Goal: Task Accomplishment & Management: Manage account settings

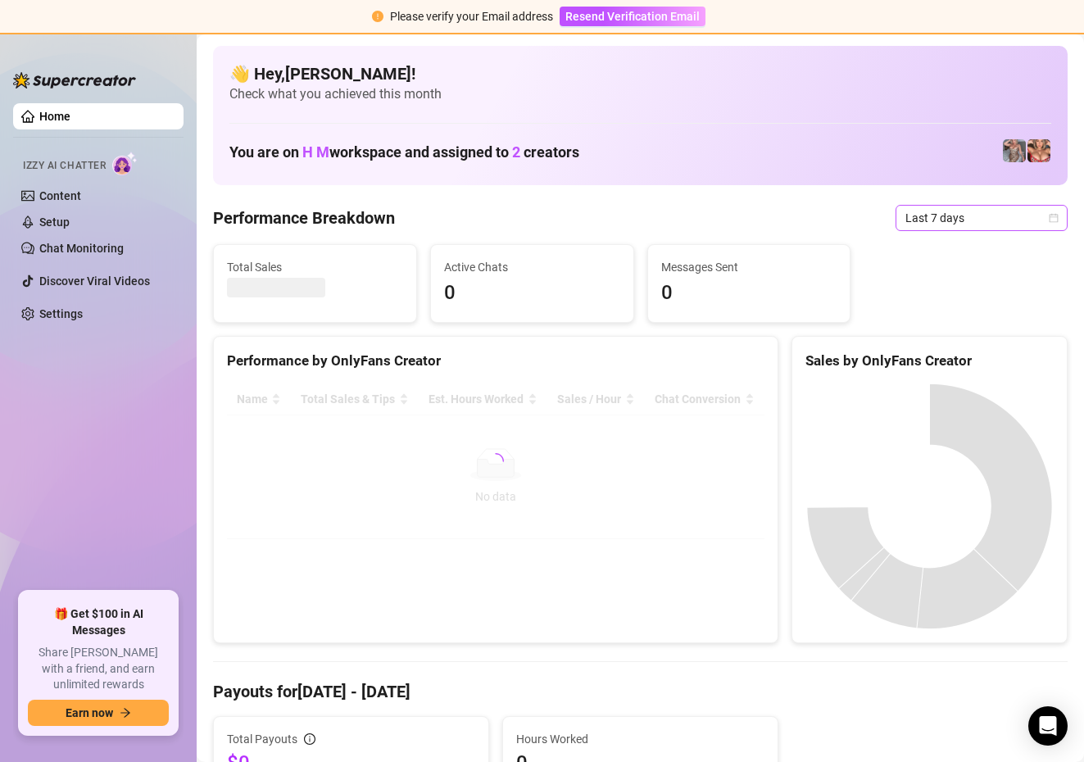
click at [1016, 209] on span "Last 7 days" at bounding box center [982, 218] width 152 height 25
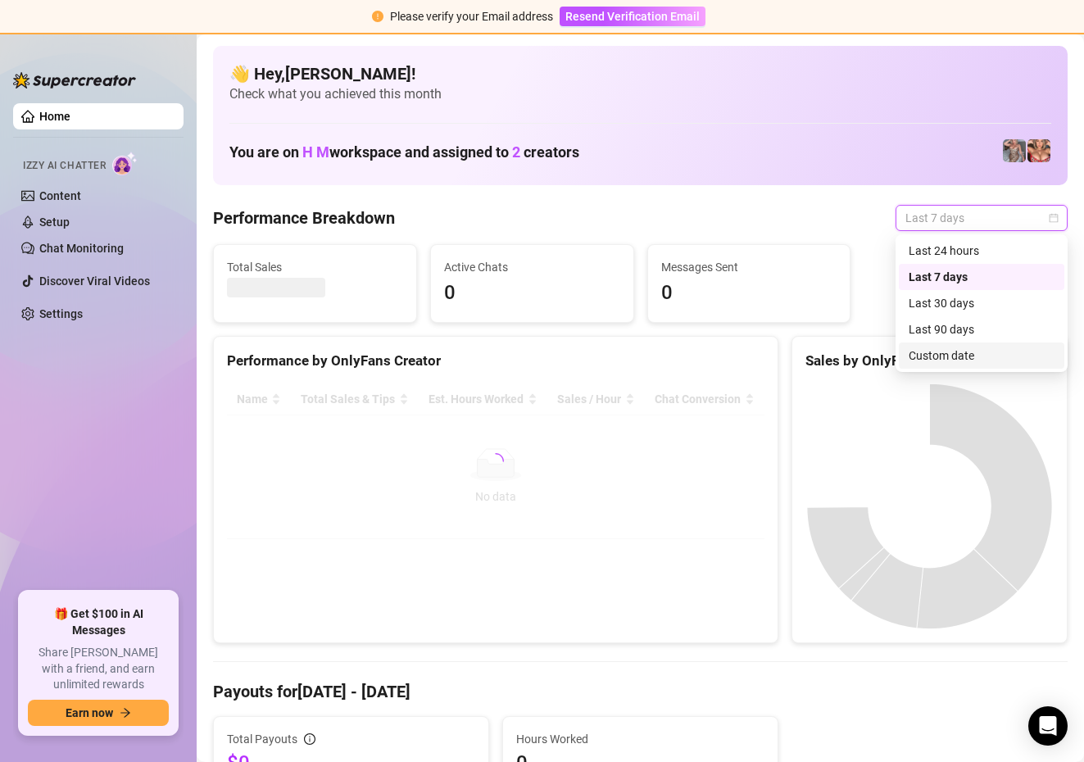
click at [942, 369] on div "Last 90 days Custom date Last 24 hours Last 7 days Last 30 days Last 90 days Cu…" at bounding box center [982, 303] width 172 height 138
click at [934, 352] on div "Custom date" at bounding box center [982, 356] width 146 height 18
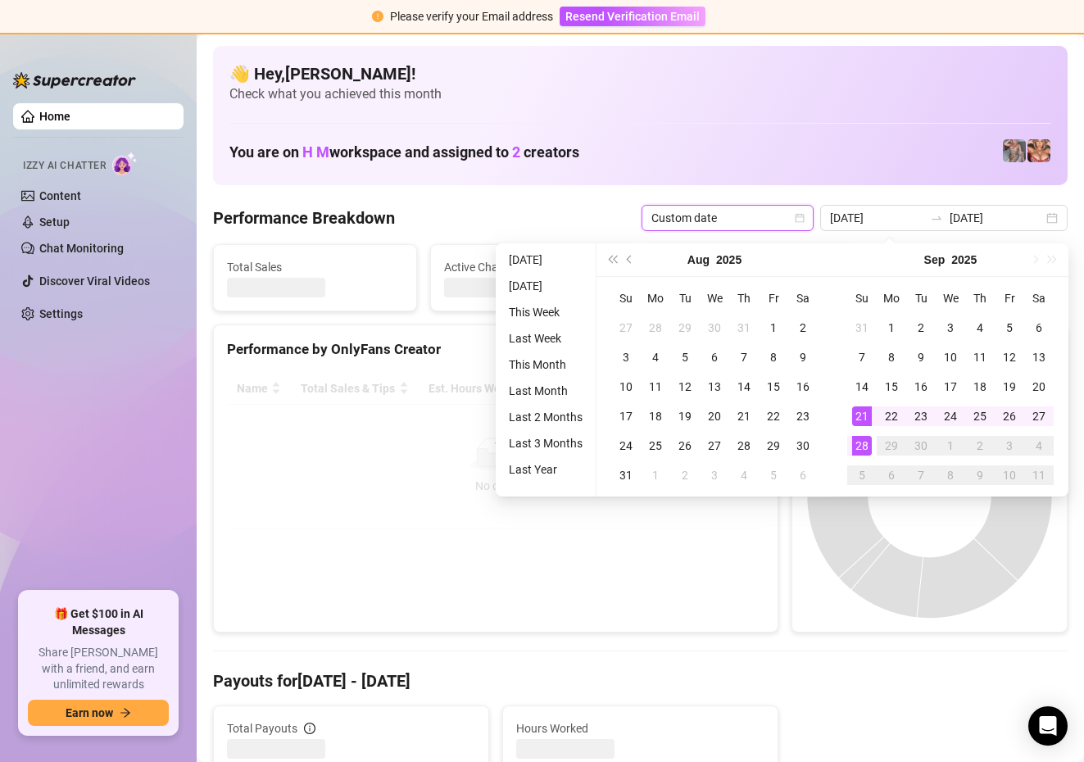
type input "[DATE]"
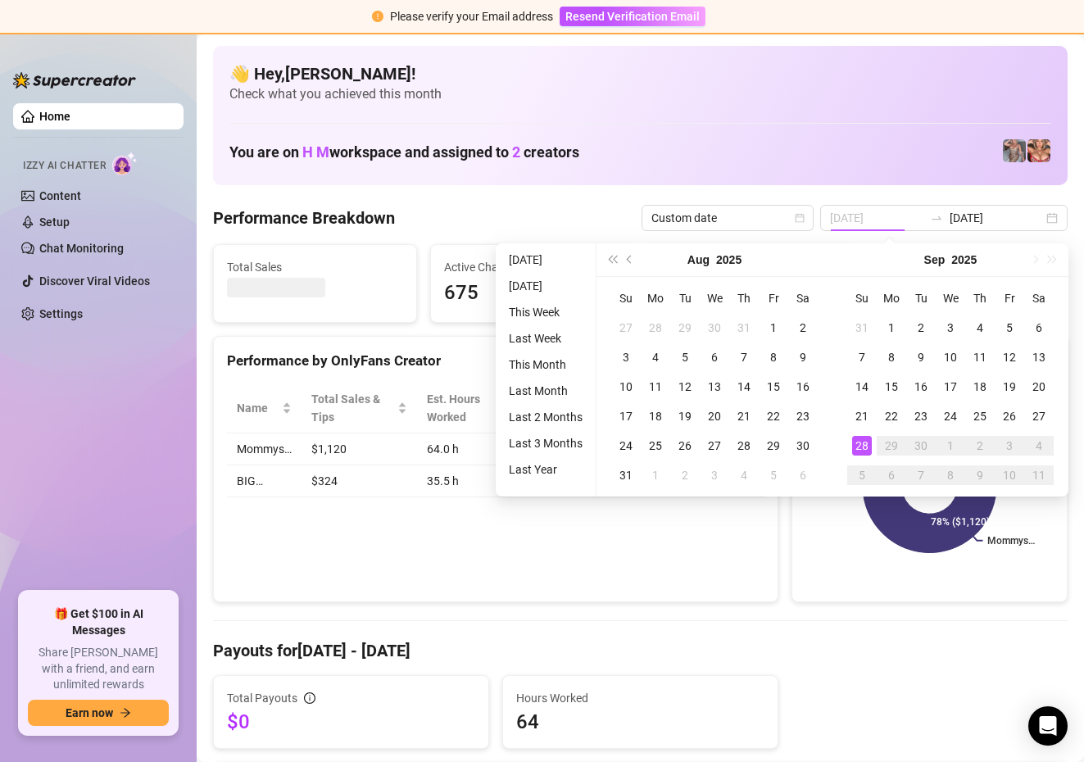
click at [861, 438] on div "28" at bounding box center [862, 446] width 20 height 20
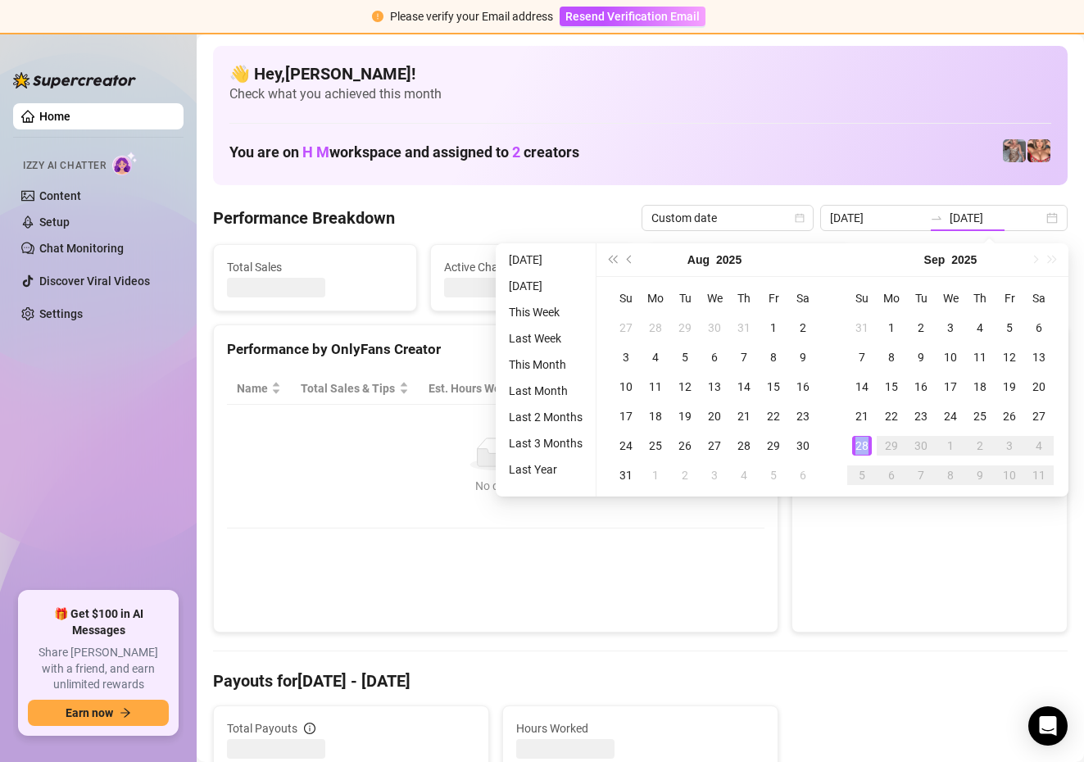
type input "[DATE]"
